Goal: Task Accomplishment & Management: Manage account settings

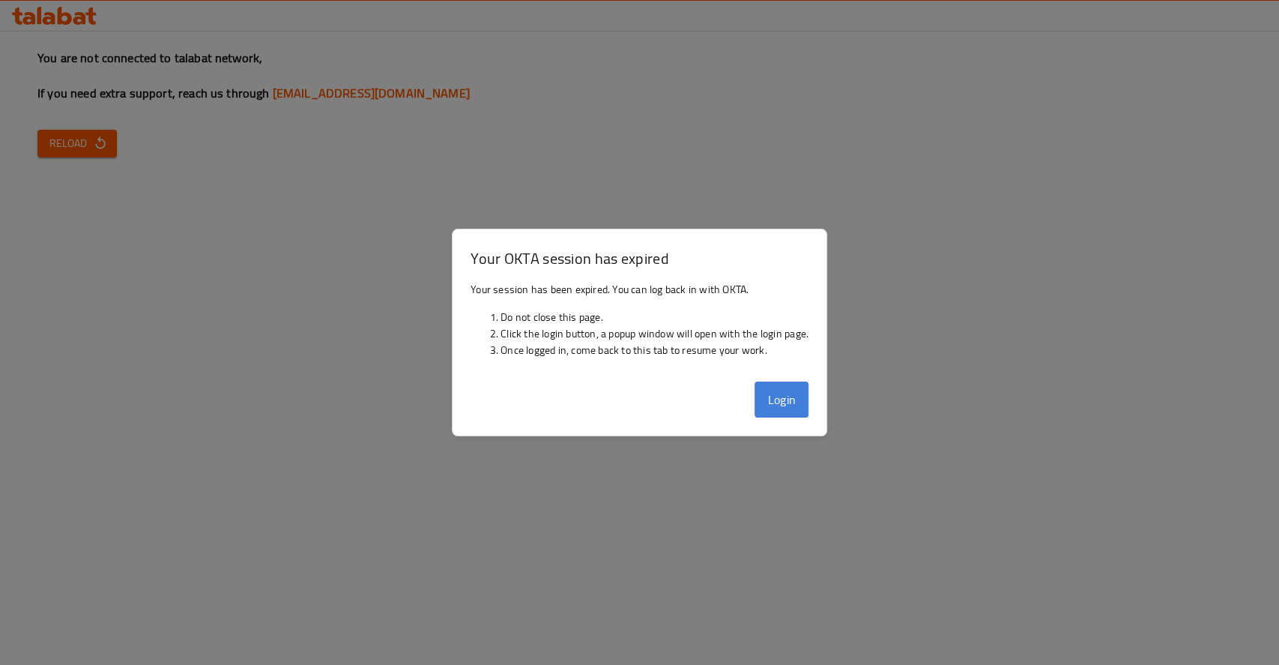
click at [782, 406] on button "Login" at bounding box center [782, 399] width 54 height 36
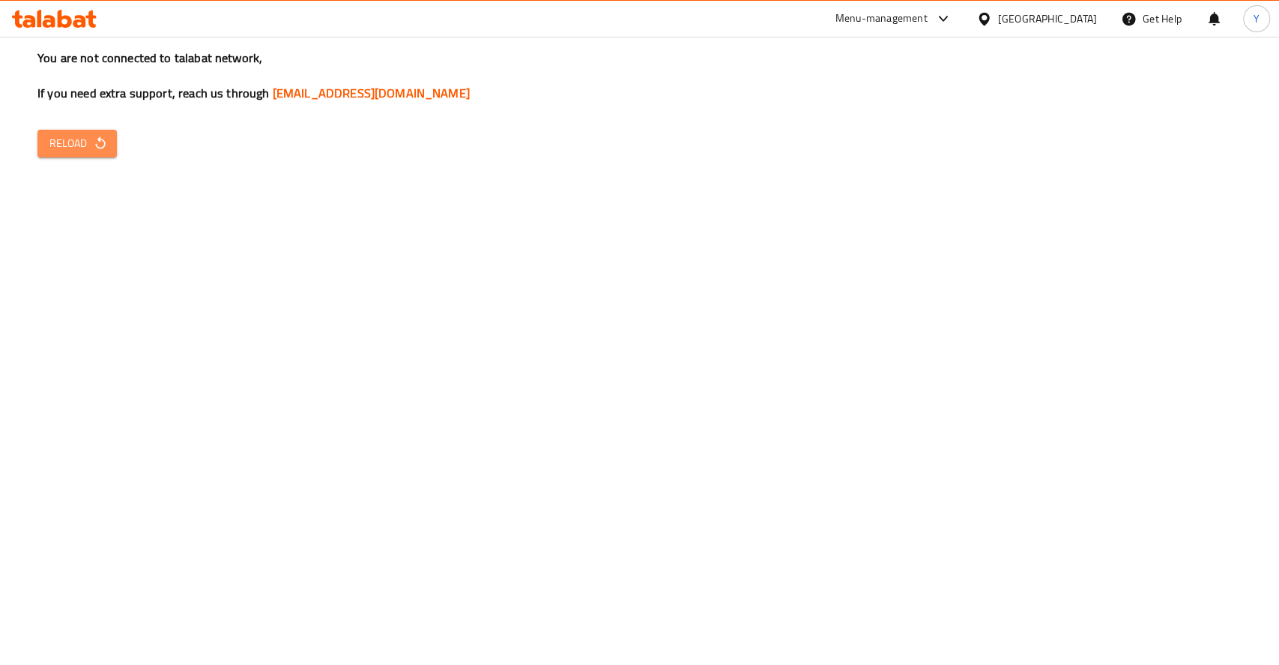
click at [66, 131] on button "Reload" at bounding box center [76, 144] width 79 height 28
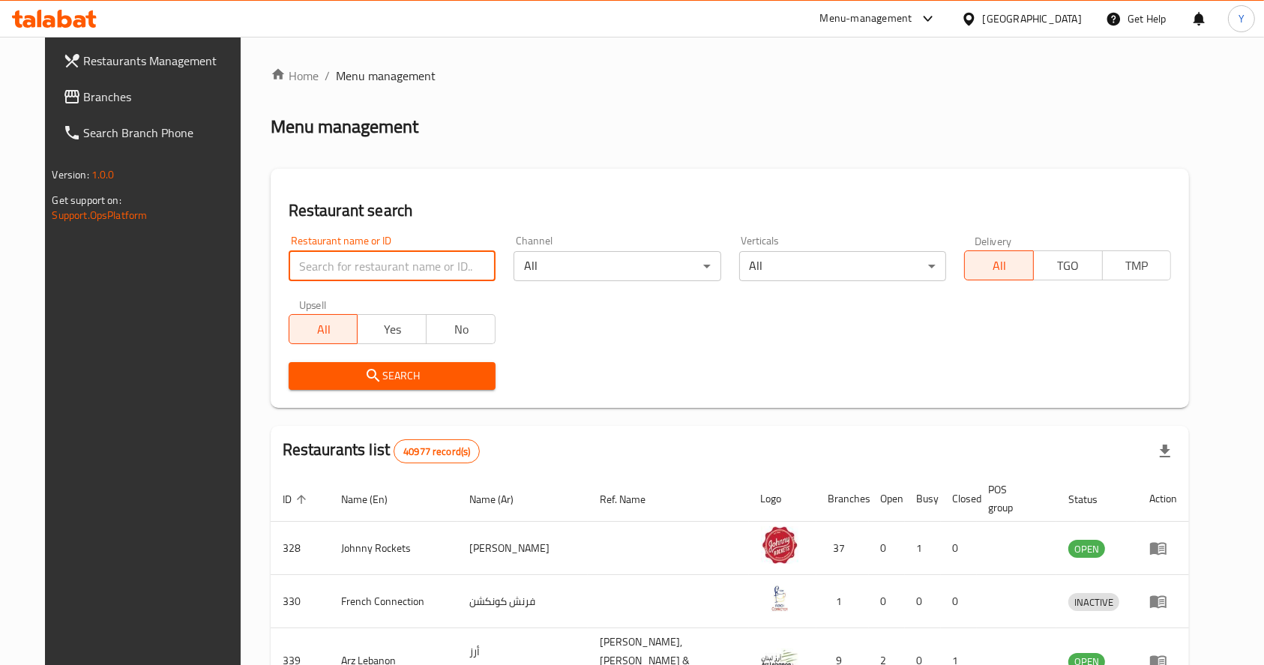
click at [365, 273] on input "search" at bounding box center [392, 266] width 207 height 30
type input "[PERSON_NAME]"
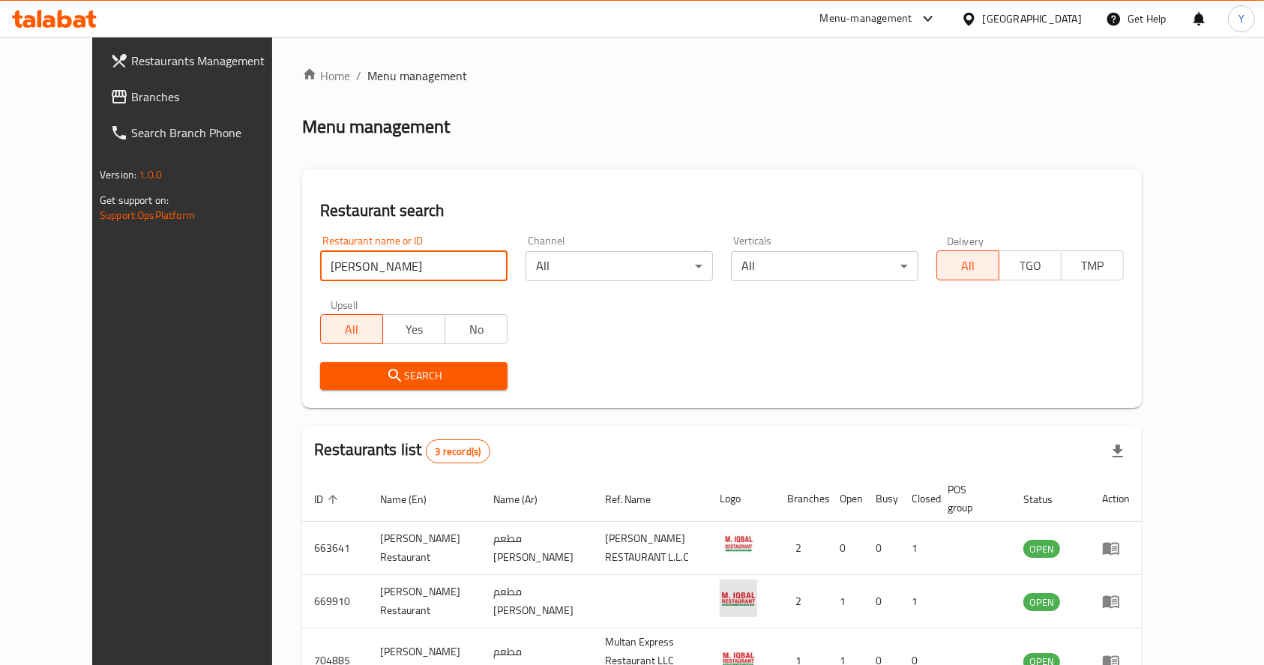
scroll to position [96, 0]
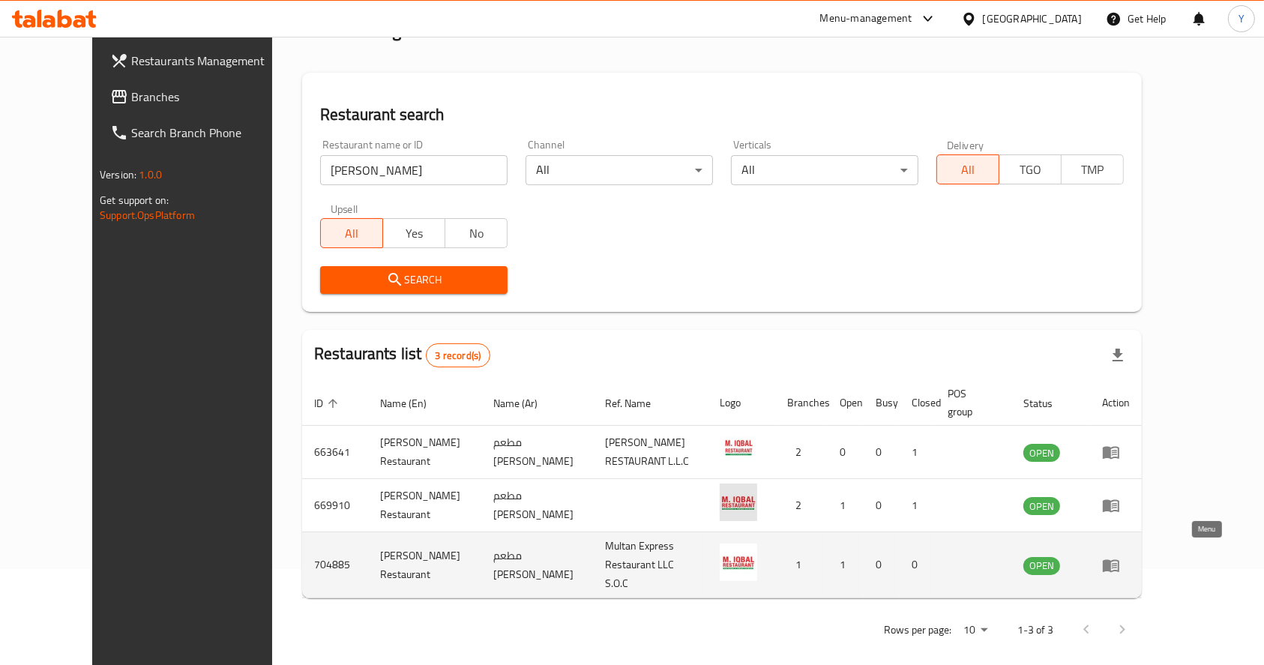
click at [1117, 563] on icon "enhanced table" at bounding box center [1113, 566] width 5 height 6
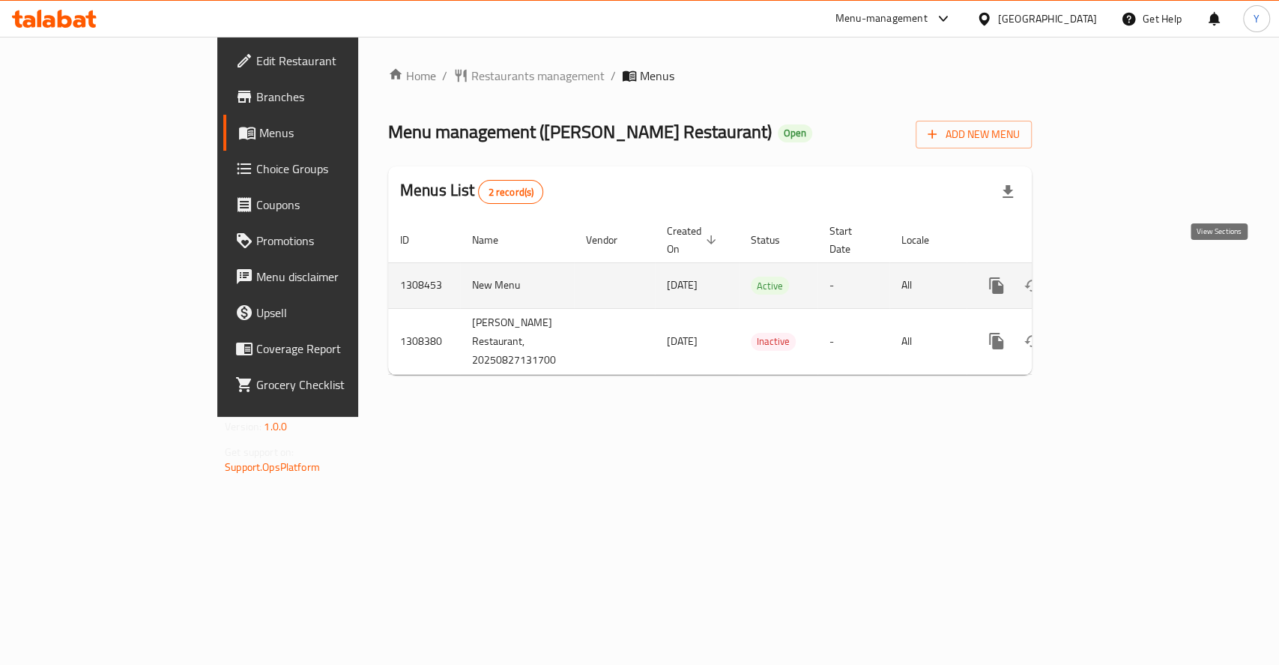
click at [1114, 277] on icon "enhanced table" at bounding box center [1105, 286] width 18 height 18
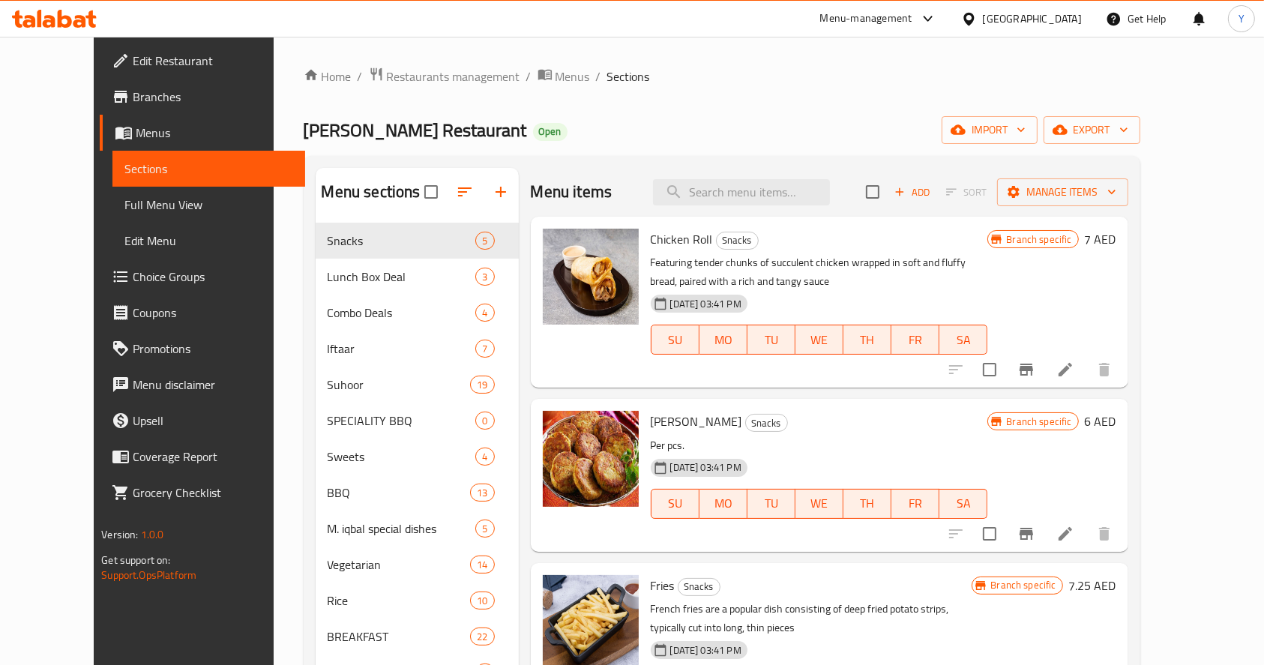
click at [116, 108] on link "Branches" at bounding box center [202, 97] width 205 height 36
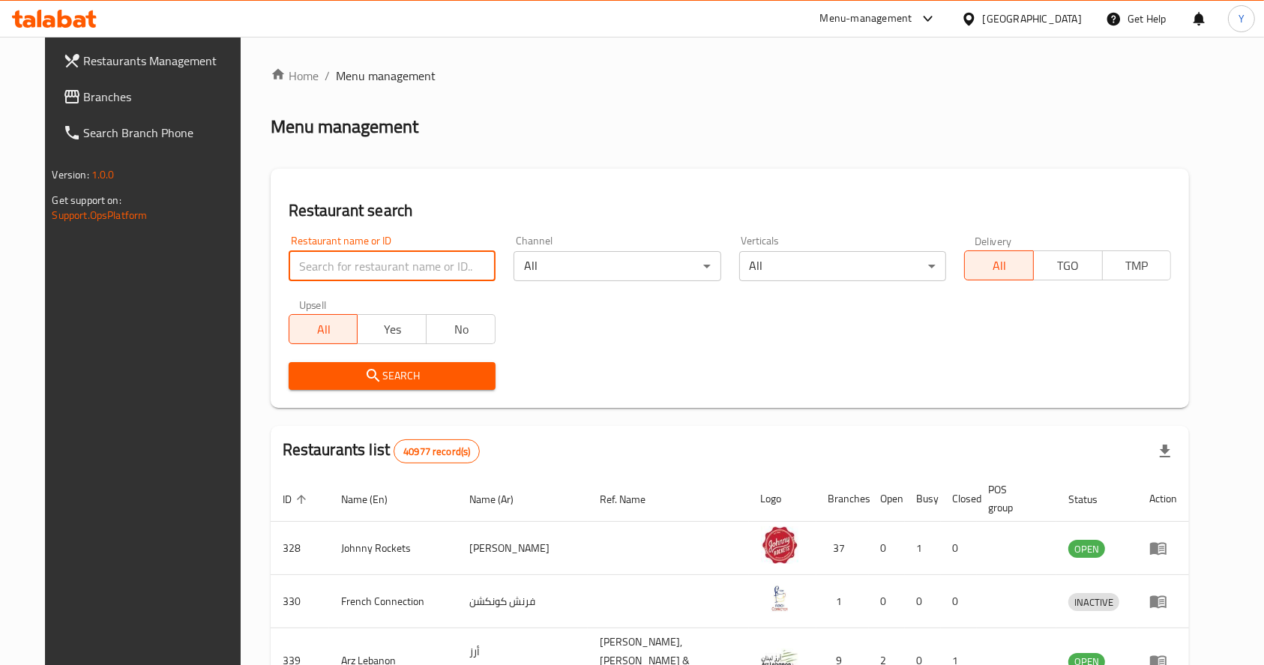
click at [401, 267] on input "search" at bounding box center [392, 266] width 207 height 30
type input "muhammad iqbal"
click button "Search" at bounding box center [392, 376] width 207 height 28
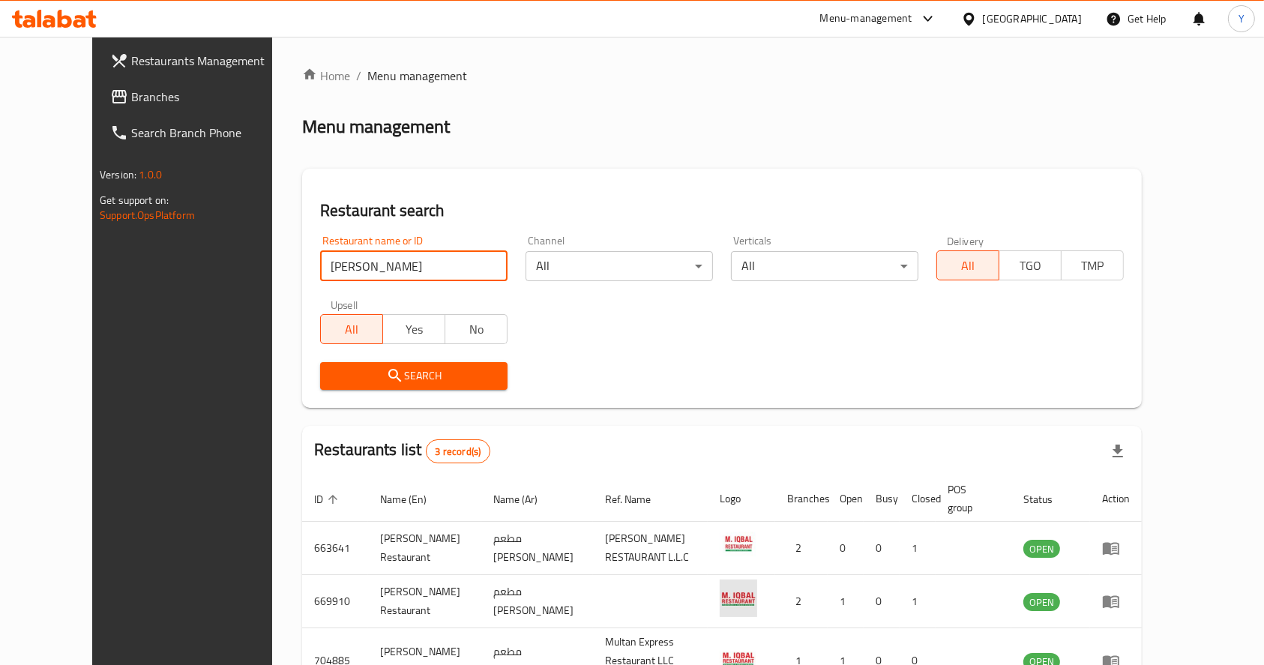
scroll to position [96, 0]
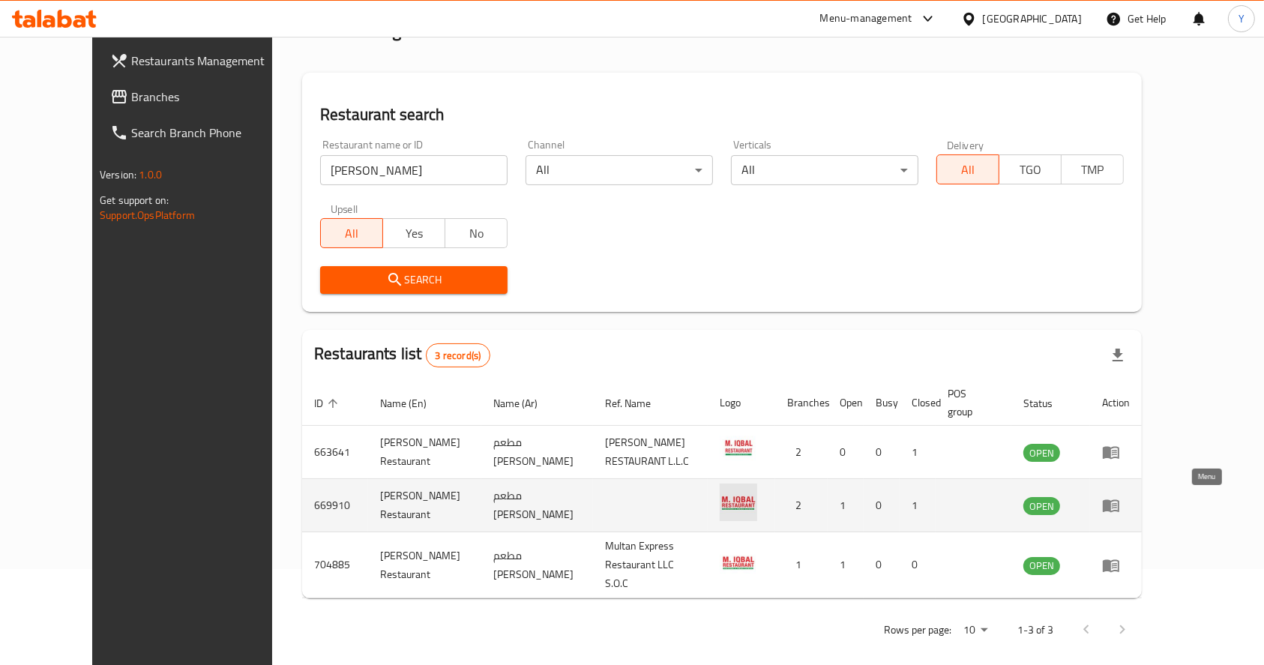
click at [1119, 504] on icon "enhanced table" at bounding box center [1110, 506] width 16 height 13
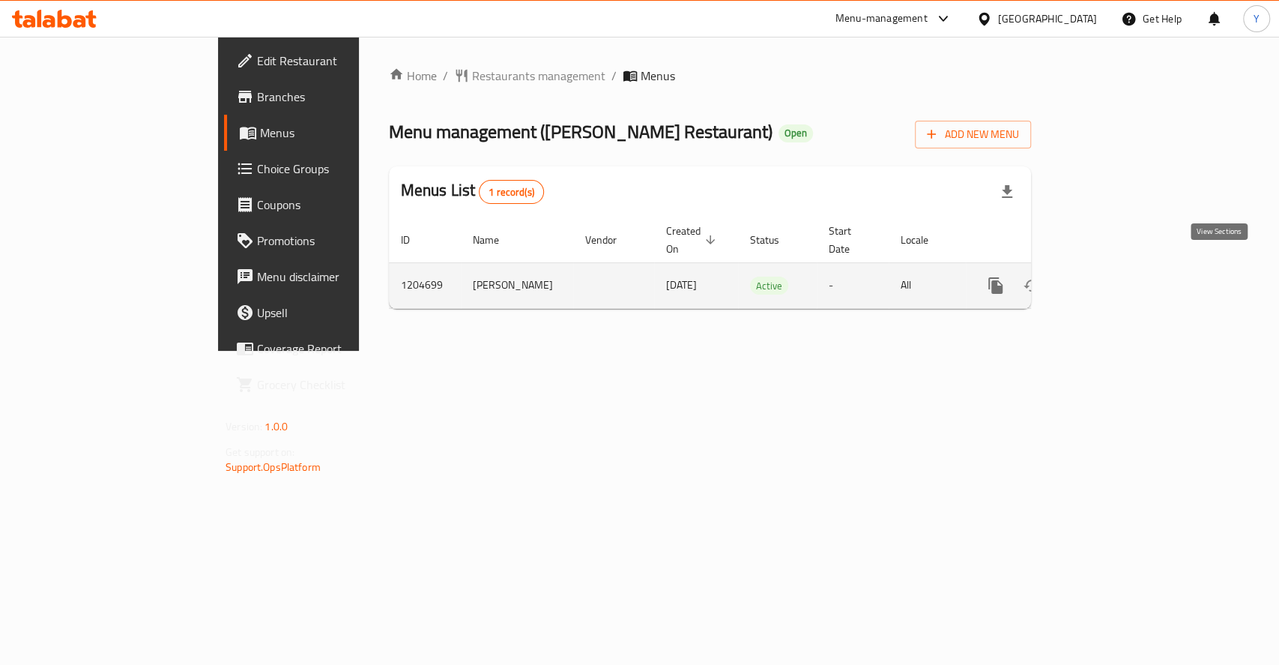
click at [1122, 268] on link "enhanced table" at bounding box center [1104, 286] width 36 height 36
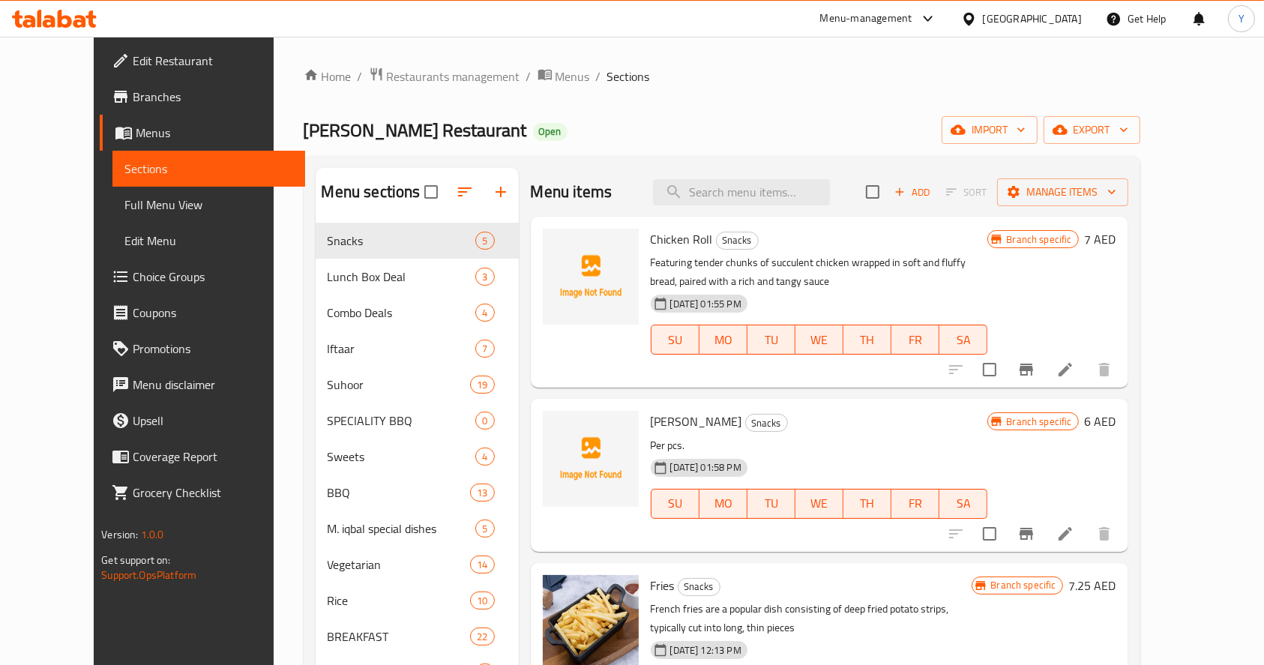
click at [133, 101] on span "Branches" at bounding box center [213, 97] width 160 height 18
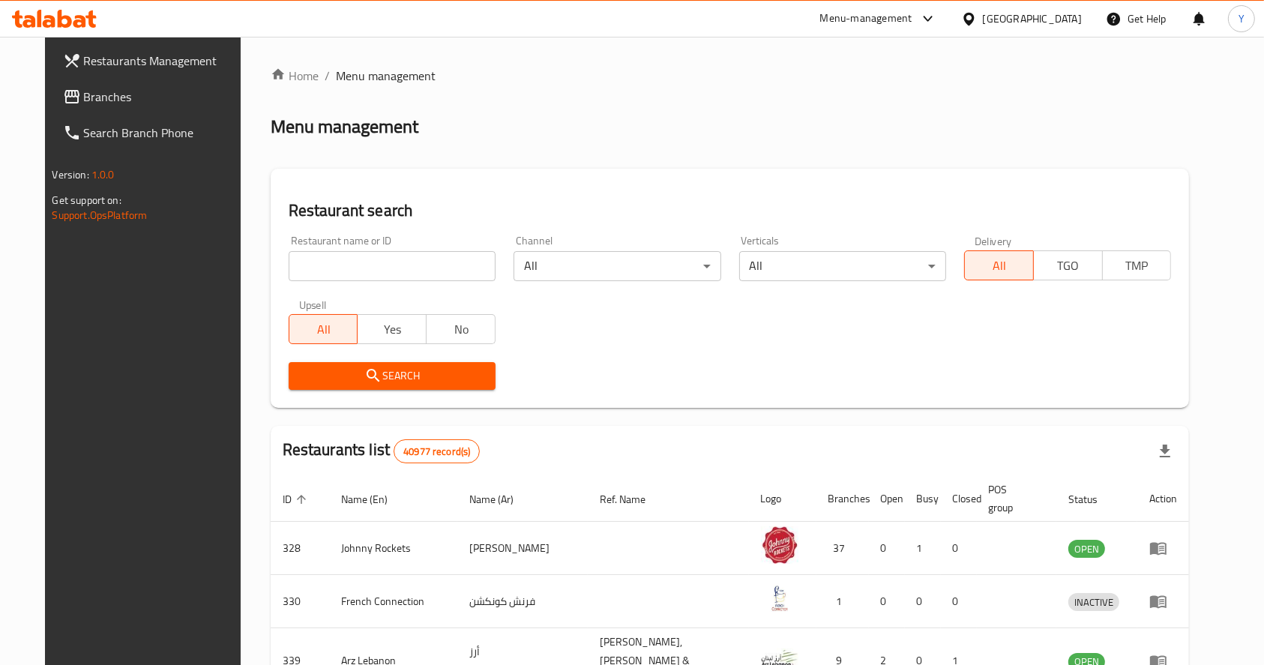
click at [391, 259] on input "search" at bounding box center [392, 266] width 207 height 30
type input "muhammad iqbal"
click button "Search" at bounding box center [392, 376] width 207 height 28
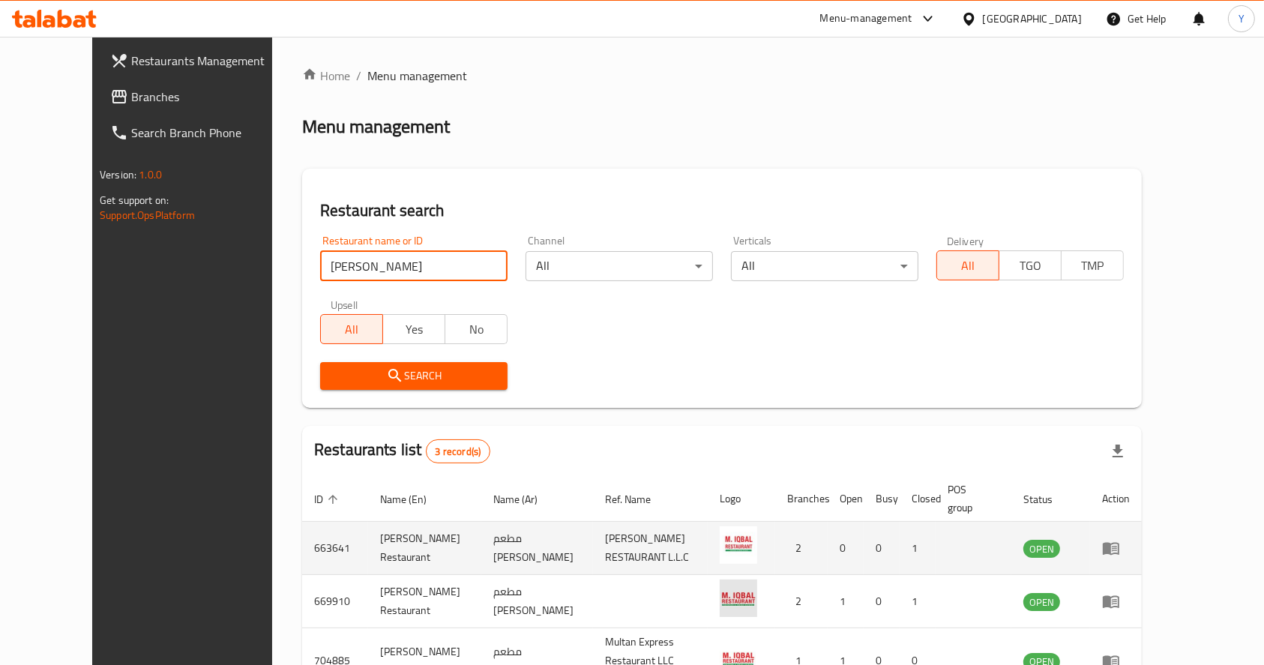
scroll to position [96, 0]
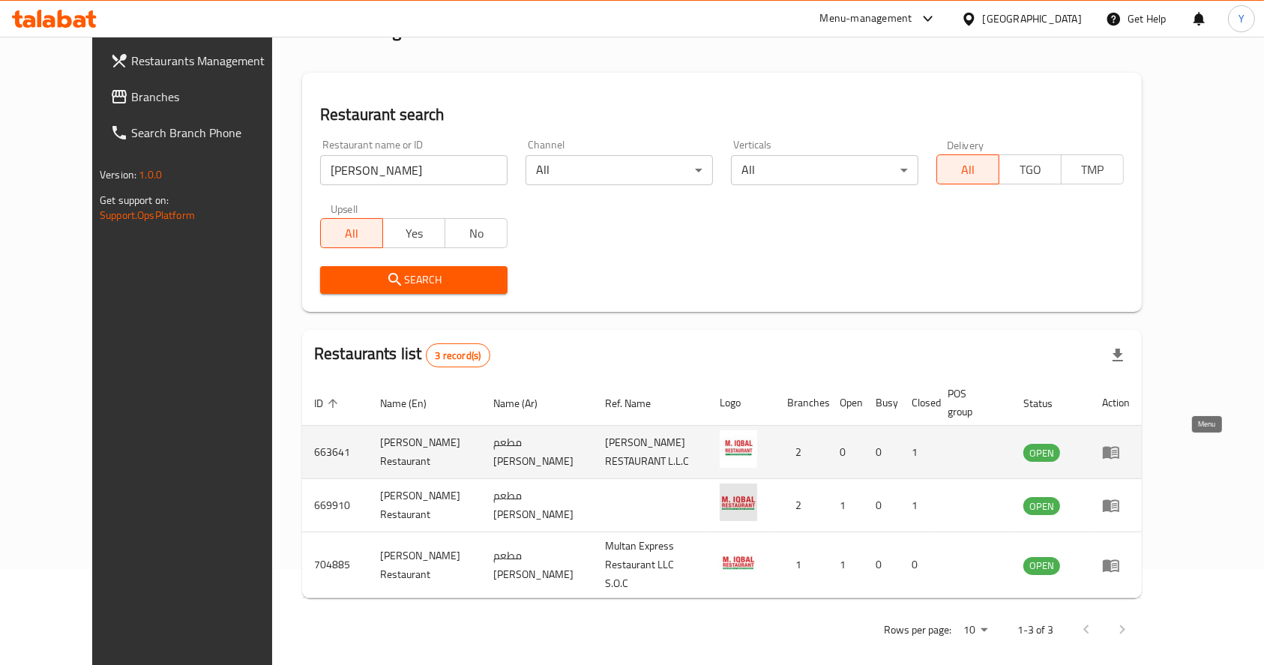
click at [1119, 448] on icon "enhanced table" at bounding box center [1110, 453] width 16 height 13
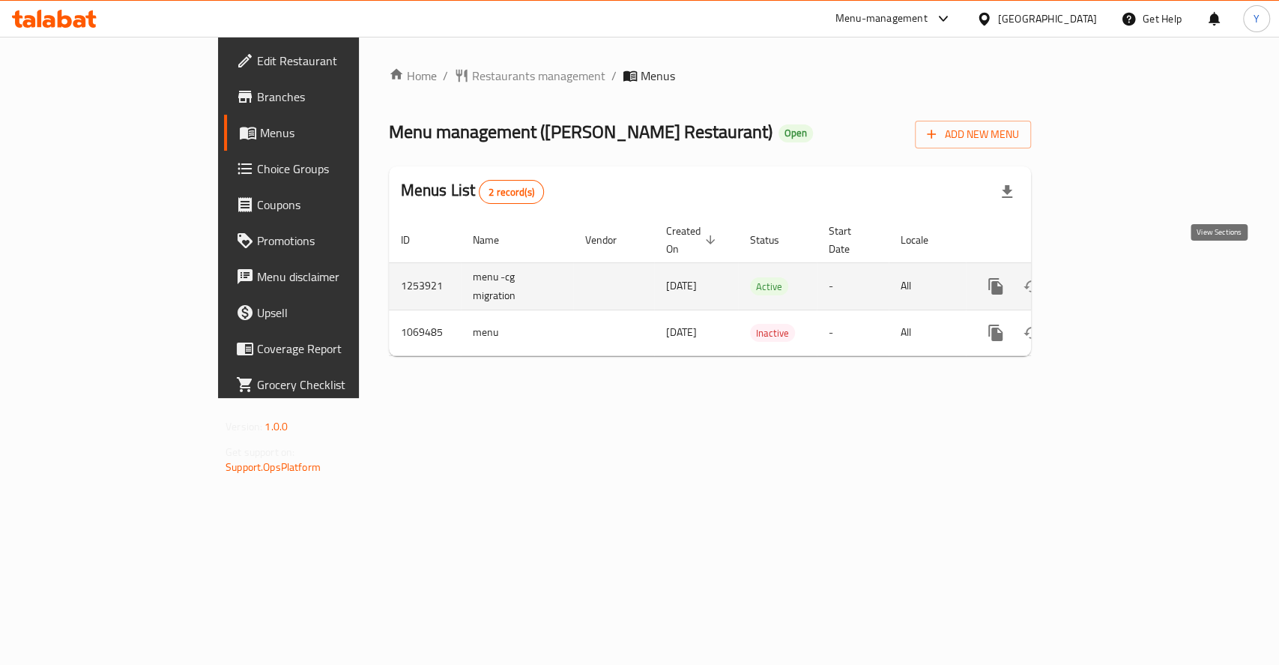
click at [1113, 277] on icon "enhanced table" at bounding box center [1104, 286] width 18 height 18
